Goal: Transaction & Acquisition: Purchase product/service

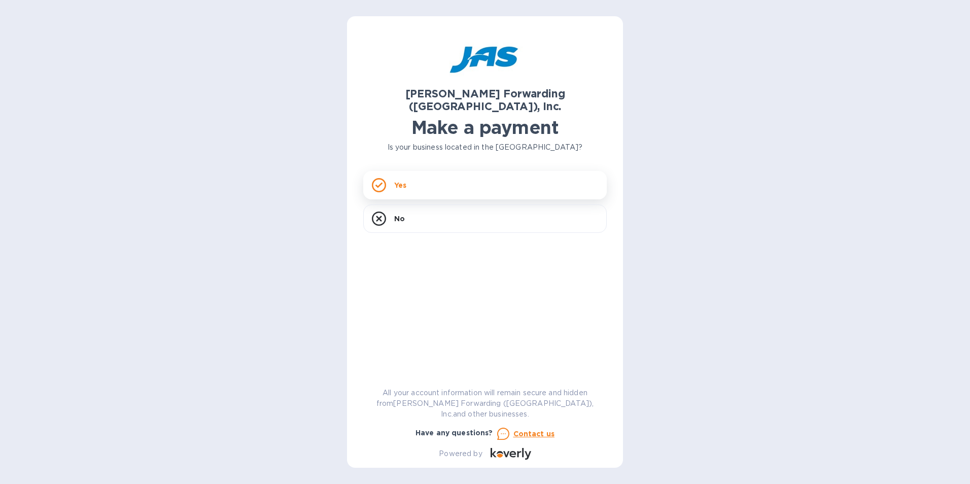
click at [431, 177] on div "Yes" at bounding box center [484, 185] width 243 height 28
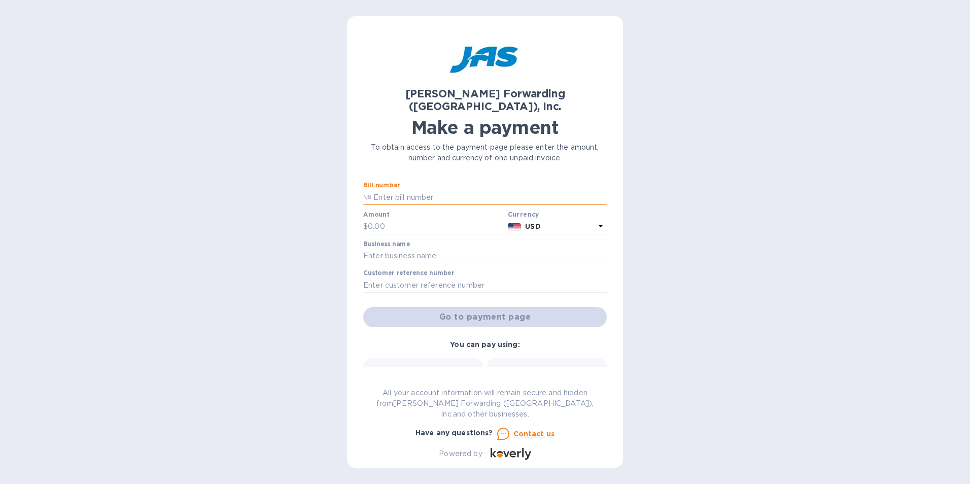
click at [392, 190] on input "text" at bounding box center [488, 197] width 235 height 15
type input "ATL503412391"
type input "13,140.90"
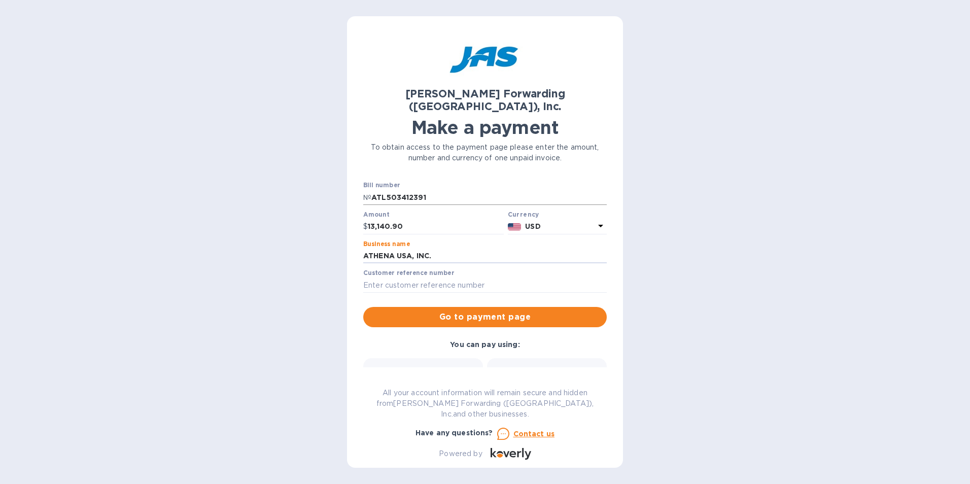
type input "ATHENA USA, INC."
type input "ATHUSABOH"
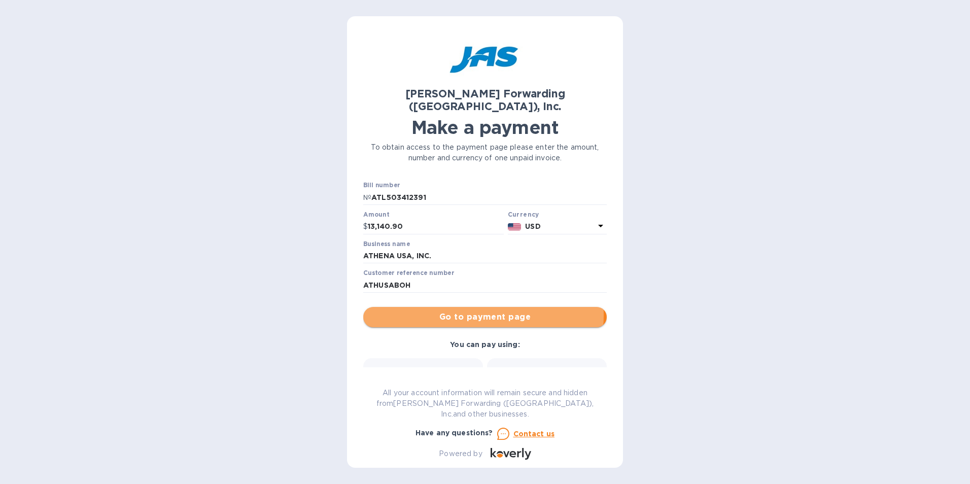
click at [457, 311] on span "Go to payment page" at bounding box center [484, 317] width 227 height 12
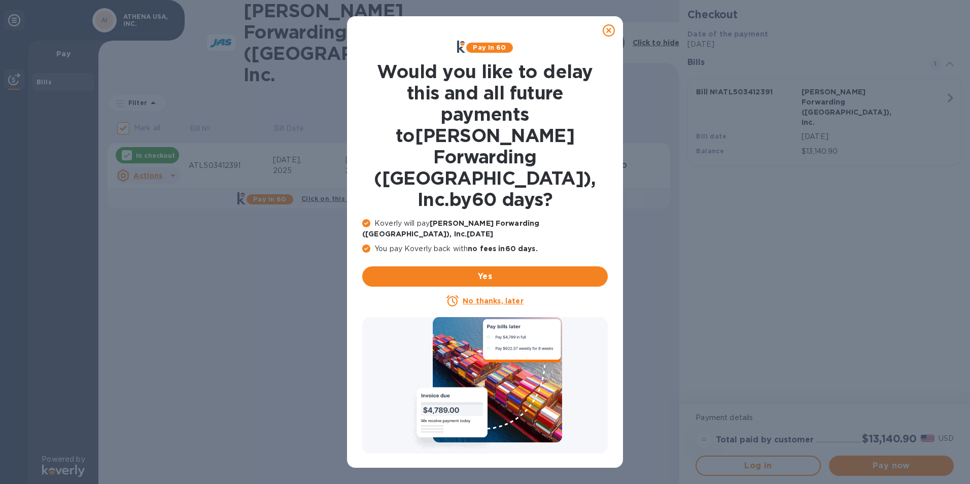
click at [475, 297] on u "No thanks, later" at bounding box center [492, 301] width 60 height 8
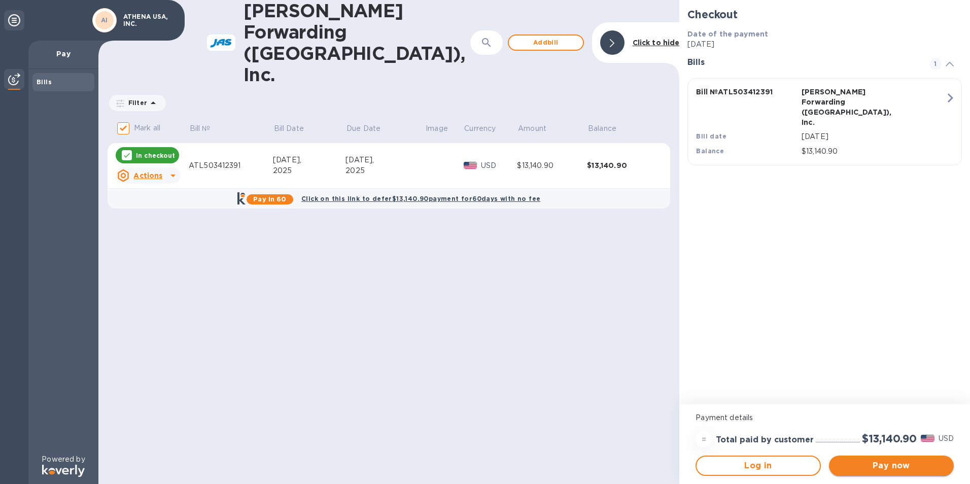
click at [906, 463] on span "Pay now" at bounding box center [891, 465] width 109 height 12
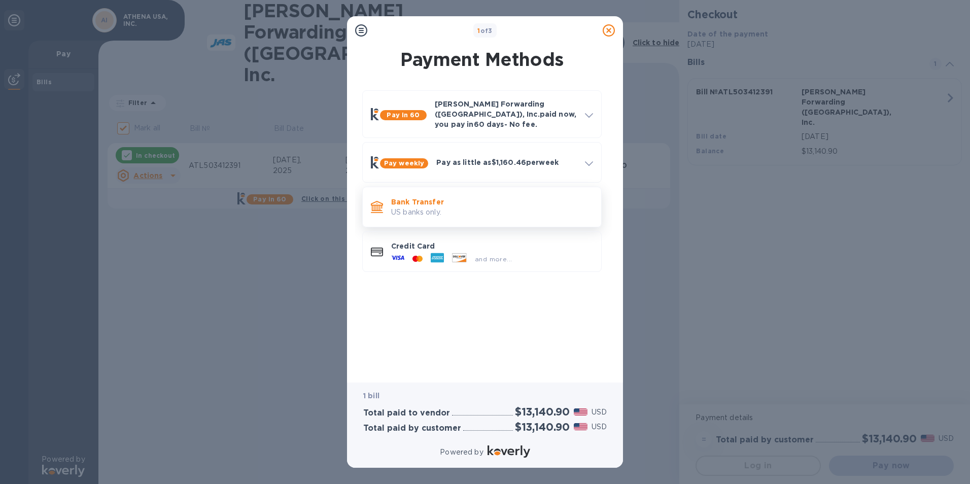
click at [417, 207] on p "US banks only." at bounding box center [492, 212] width 202 height 11
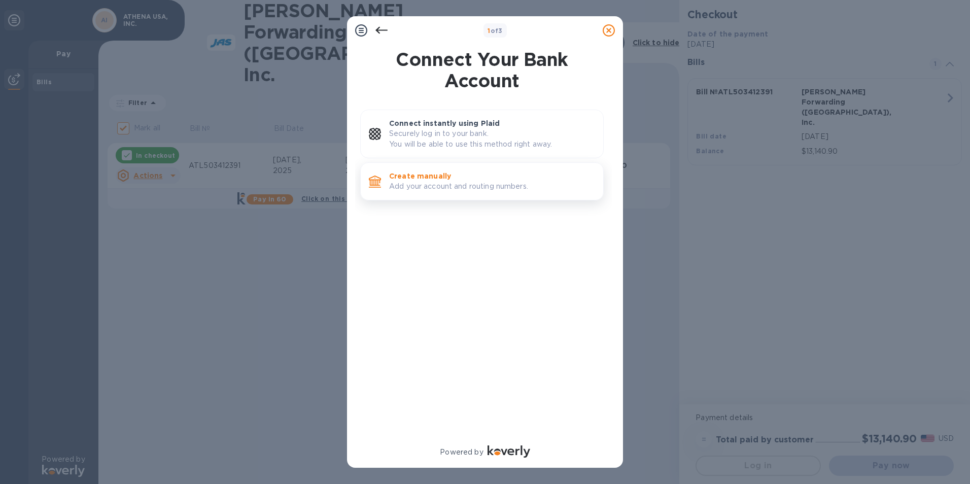
click at [424, 189] on p "Add your account and routing numbers." at bounding box center [492, 186] width 206 height 11
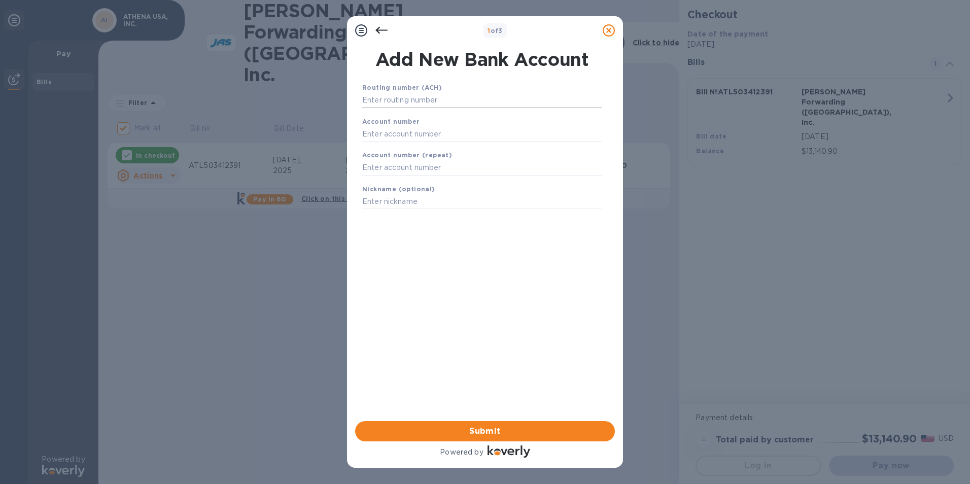
click at [445, 100] on input "text" at bounding box center [481, 100] width 239 height 15
type input "064109057"
click at [400, 150] on input "text" at bounding box center [481, 146] width 239 height 15
type input "4505670"
click at [402, 182] on input "text" at bounding box center [481, 180] width 239 height 15
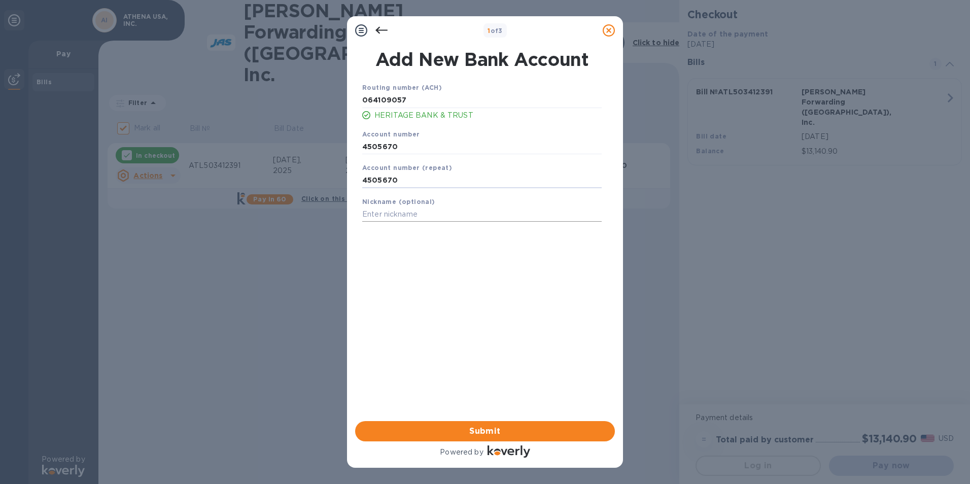
type input "4505670"
click at [411, 217] on input "text" at bounding box center [481, 214] width 239 height 15
type input "HERITAGE"
click at [486, 430] on span "Submit" at bounding box center [484, 431] width 243 height 12
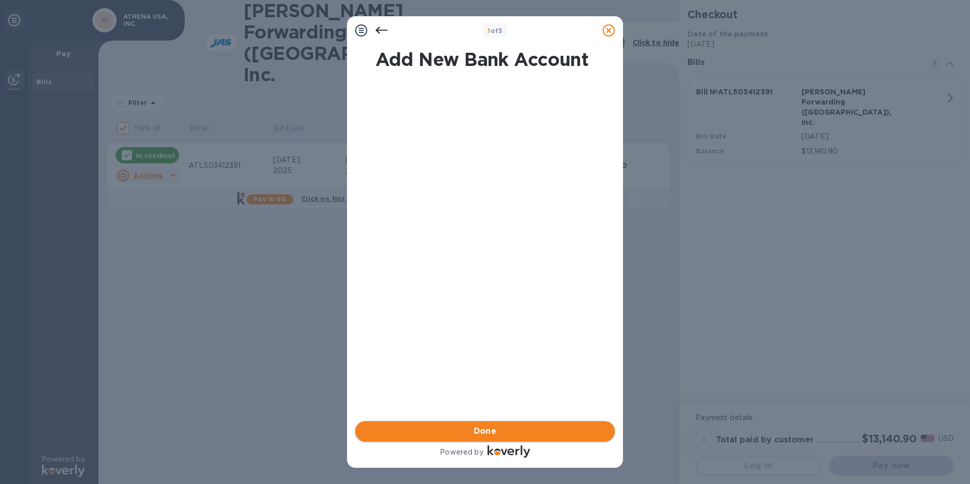
click at [486, 430] on span "Done" at bounding box center [485, 431] width 23 height 12
